Goal: Information Seeking & Learning: Compare options

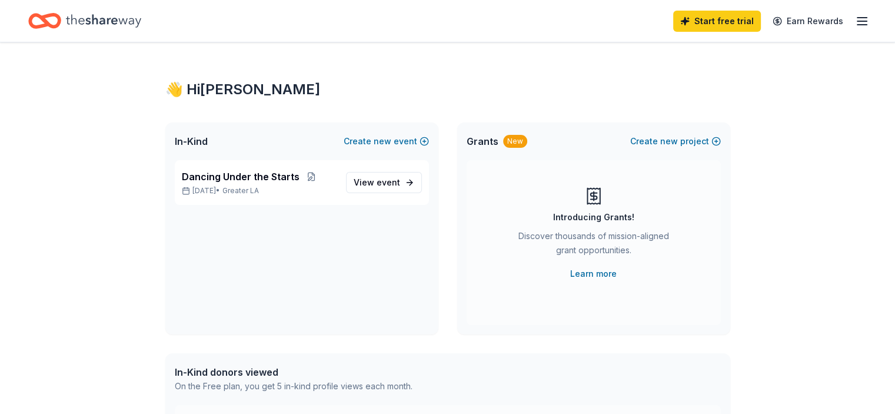
click at [129, 19] on icon "Home" at bounding box center [103, 21] width 75 height 24
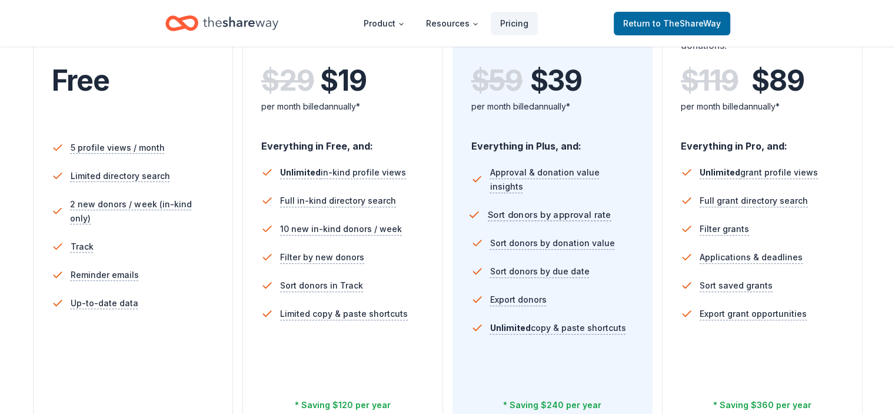
scroll to position [176, 0]
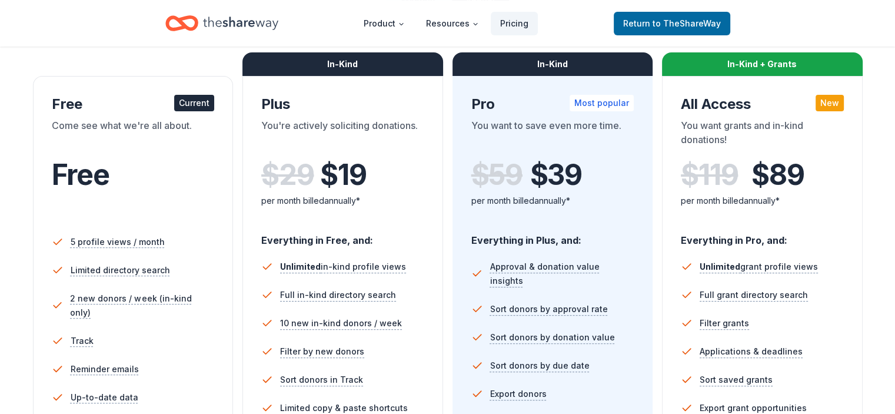
click at [542, 63] on div "In-Kind" at bounding box center [552, 64] width 201 height 24
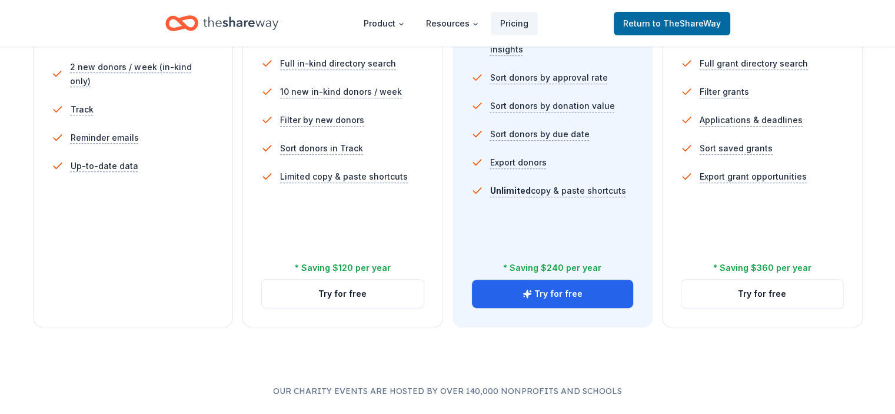
scroll to position [588, 0]
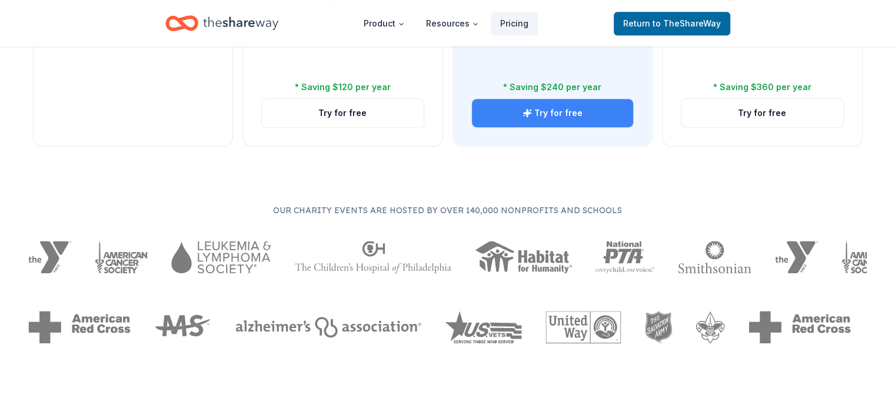
click at [540, 99] on button "Try for free" at bounding box center [553, 113] width 162 height 28
